Goal: Information Seeking & Learning: Learn about a topic

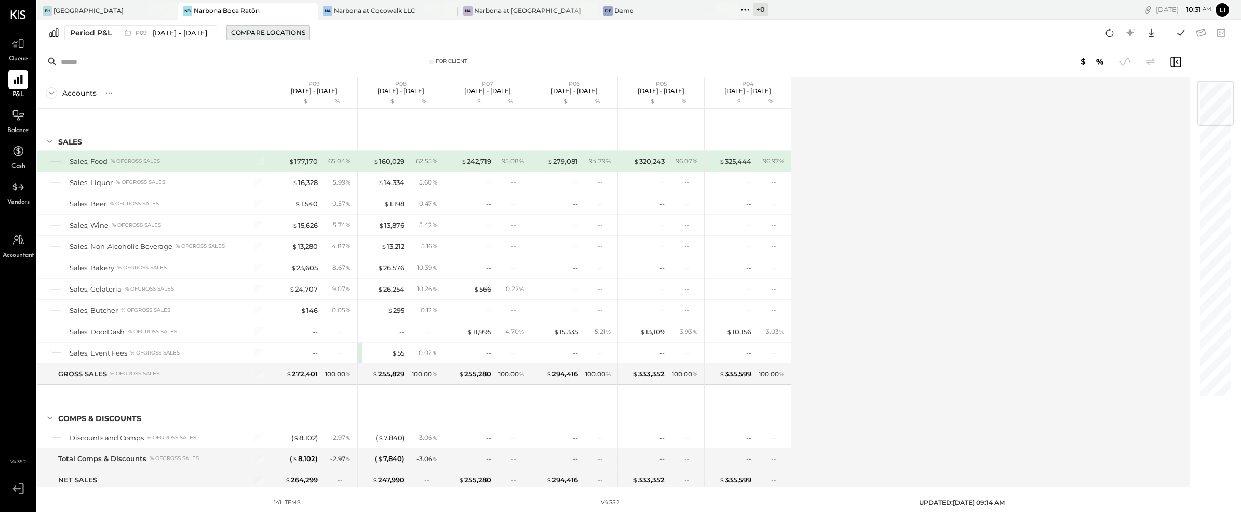
click at [260, 32] on div "Compare Locations" at bounding box center [268, 32] width 74 height 9
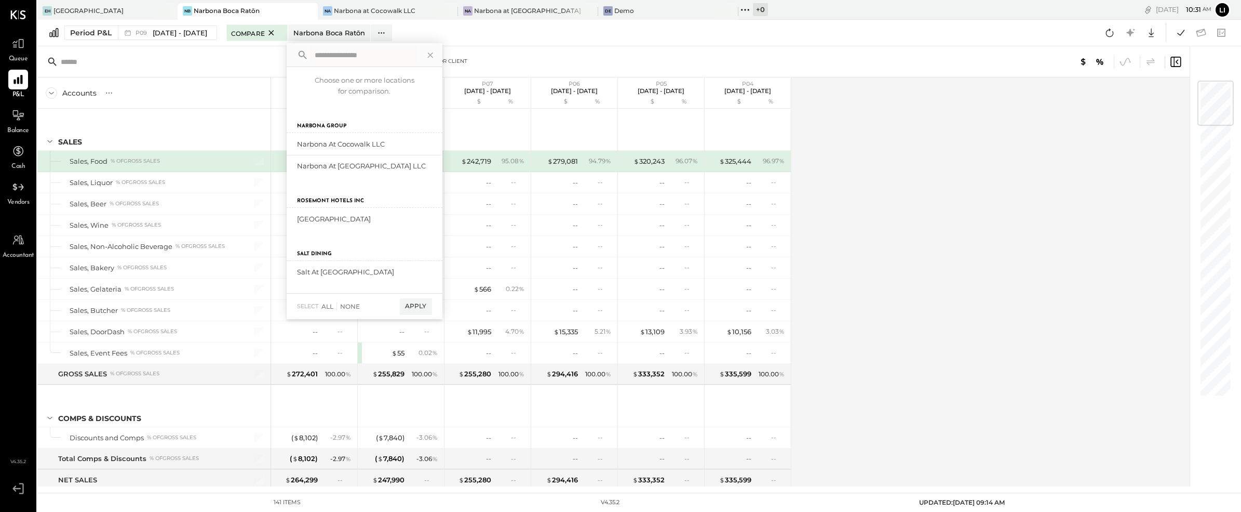
click at [469, 39] on div "Period P&L P09 [DATE] - [DATE] Compare [GEOGRAPHIC_DATA] [GEOGRAPHIC_DATA] Choo…" at bounding box center [639, 33] width 1204 height 26
click at [278, 31] on icon at bounding box center [271, 32] width 13 height 12
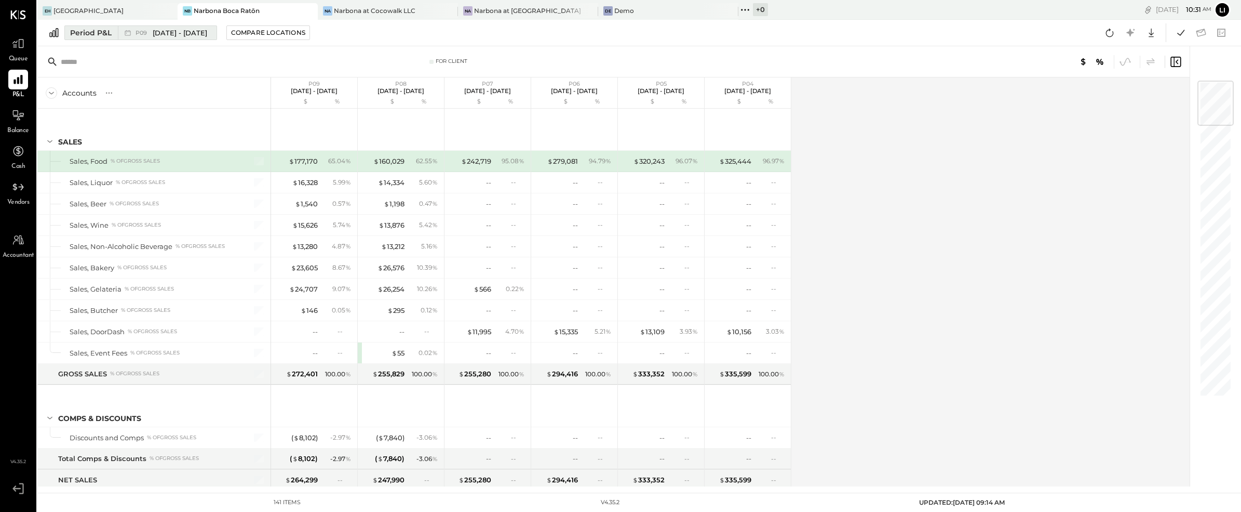
click at [191, 34] on span "[DATE] - [DATE]" at bounding box center [180, 33] width 55 height 10
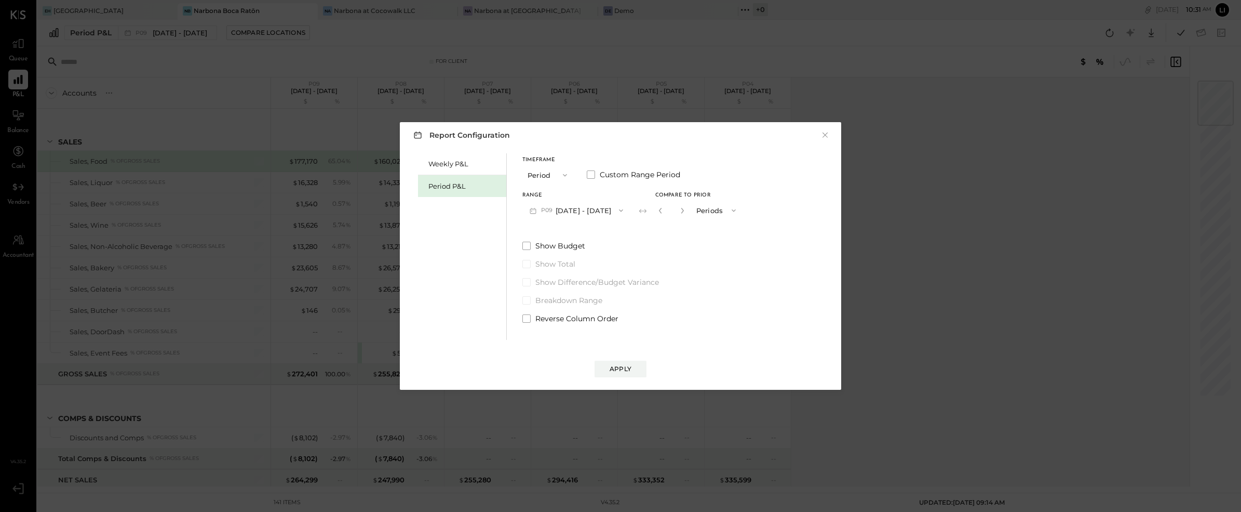
click at [624, 207] on span "button" at bounding box center [619, 210] width 14 height 8
click at [583, 213] on span "[DATE] - [DATE]" at bounding box center [569, 211] width 49 height 9
click at [626, 365] on div "Apply" at bounding box center [621, 368] width 22 height 9
